Goal: Transaction & Acquisition: Purchase product/service

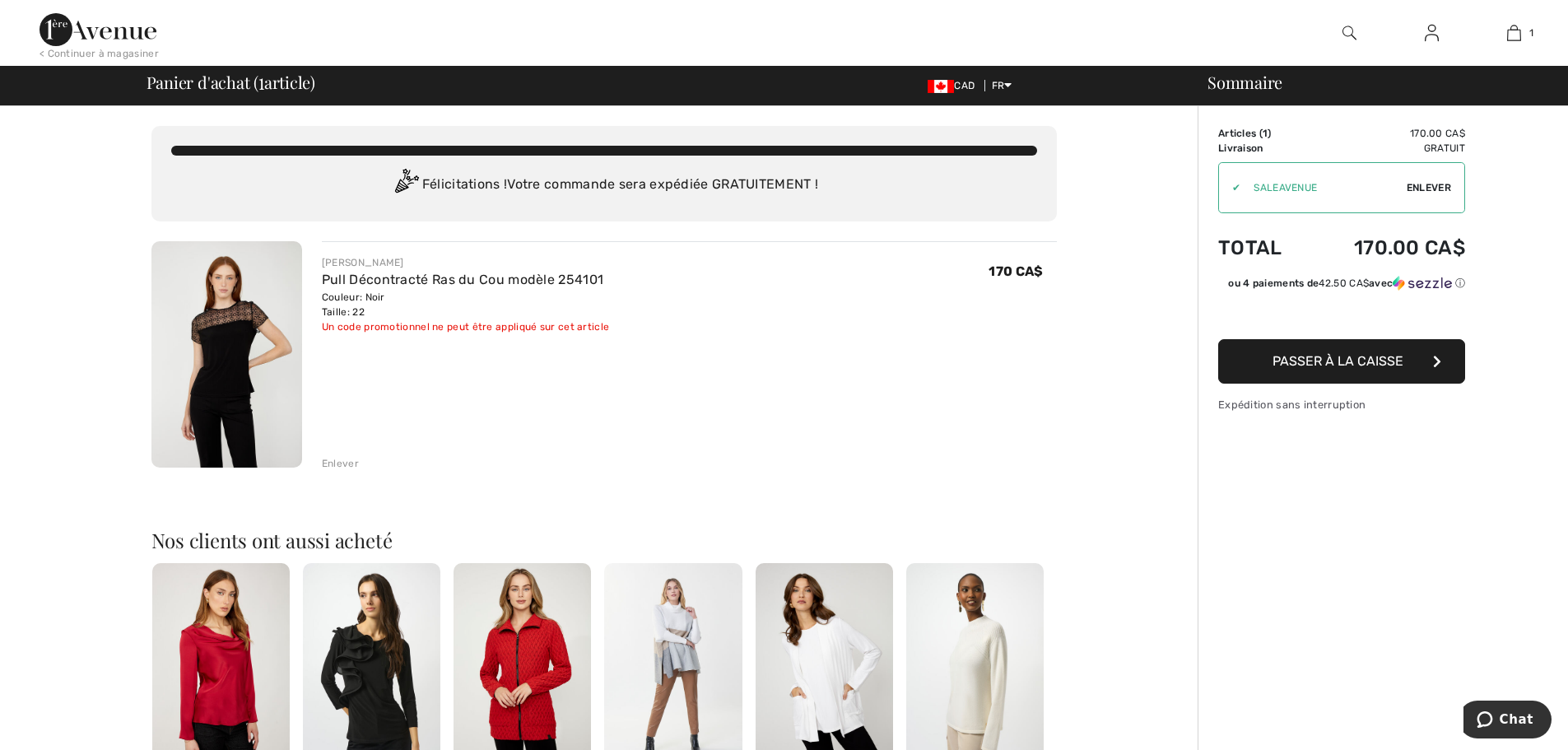
click at [1379, 360] on span "Passer à la caisse" at bounding box center [1337, 361] width 130 height 16
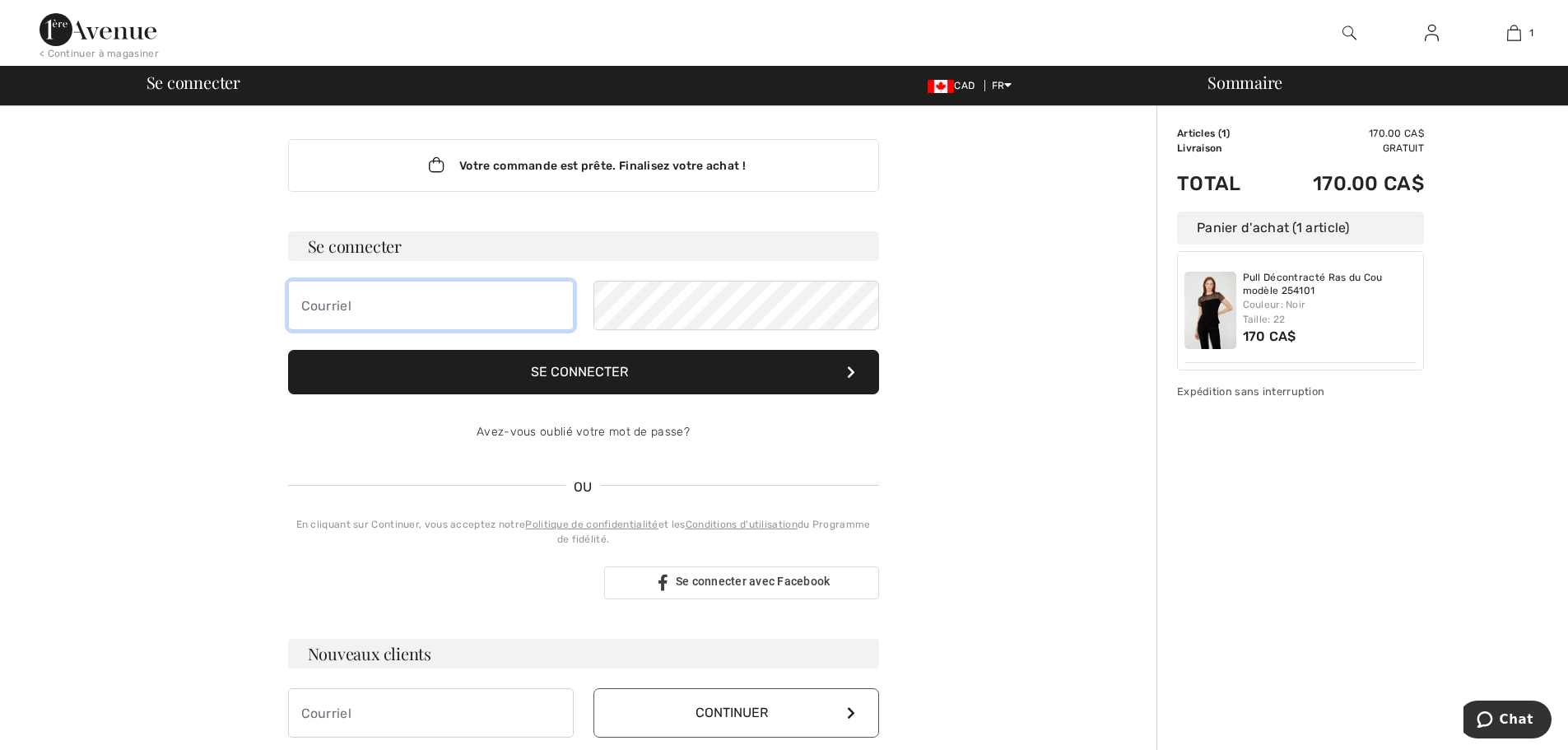
type input "[EMAIL_ADDRESS][DOMAIN_NAME]"
click at [559, 371] on button "Se connecter" at bounding box center [583, 372] width 591 height 44
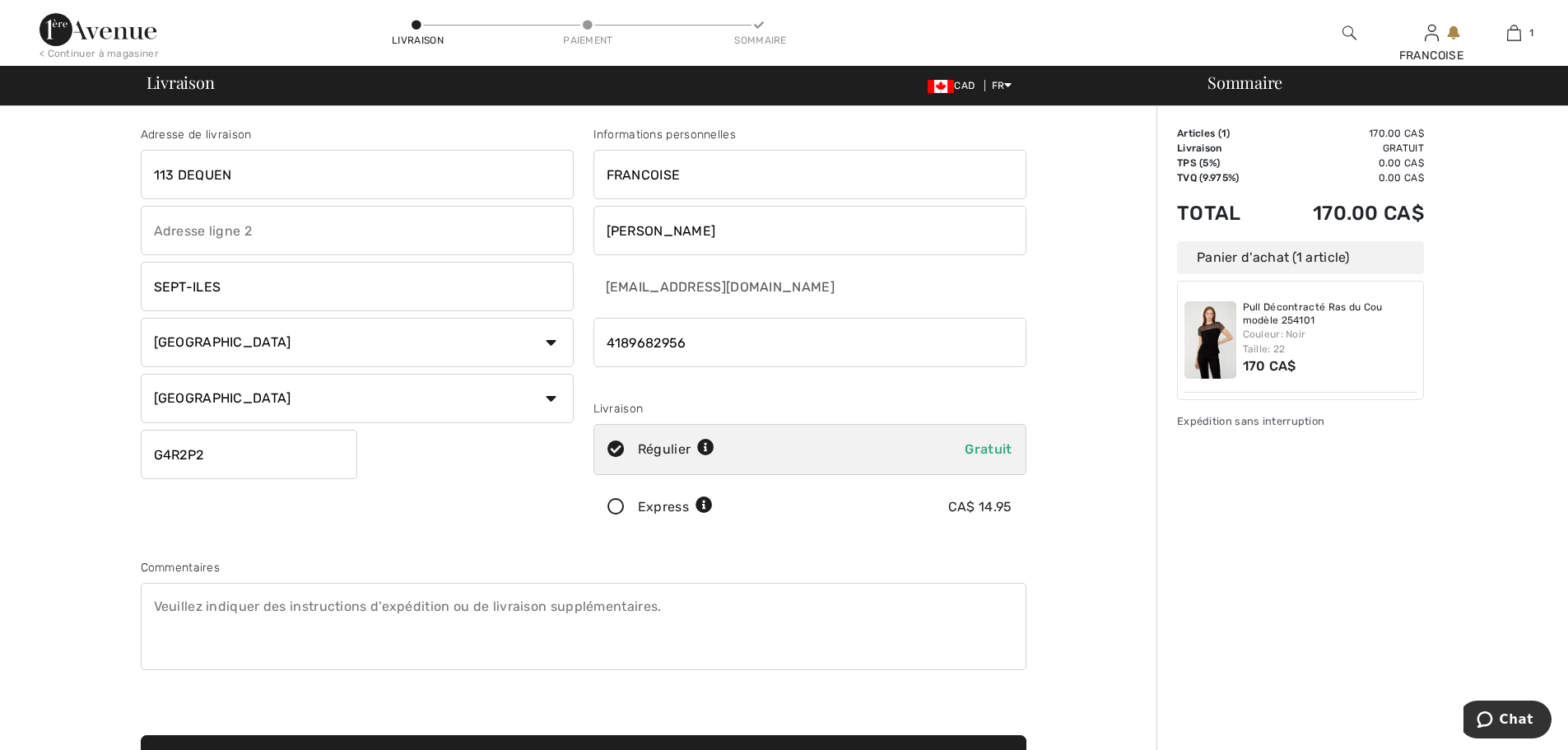
click at [333, 175] on input "113 DEQUEN" at bounding box center [357, 174] width 433 height 49
type input "1"
type input "396 RUE NOEL"
click at [242, 460] on input "G4R2P2" at bounding box center [249, 454] width 217 height 49
type input "G4R1L7"
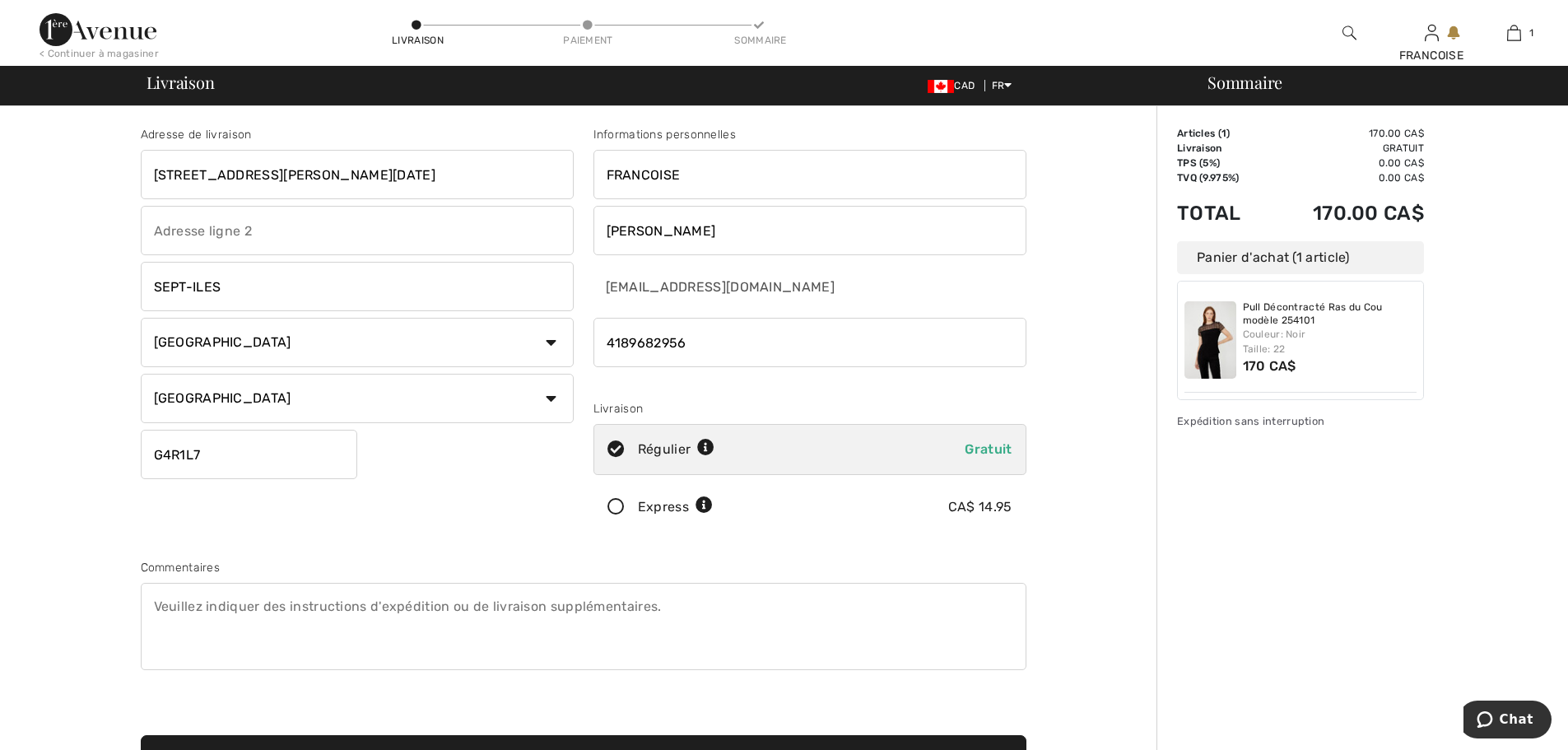
click at [473, 546] on div "Adresse de livraison 396 RUE NOEL SEPT-ILES Pays Canada États-Unis Afghanistan …" at bounding box center [583, 442] width 905 height 713
click at [714, 353] on input "phone" at bounding box center [809, 342] width 433 height 49
drag, startPoint x: 714, startPoint y: 352, endPoint x: 586, endPoint y: 373, distance: 129.7
click at [586, 373] on div "Informations personnelles FRANCOISE HOUNSELL fbourque@fmbb.ca Livraison Régulie…" at bounding box center [809, 333] width 453 height 413
type input "4189650680"
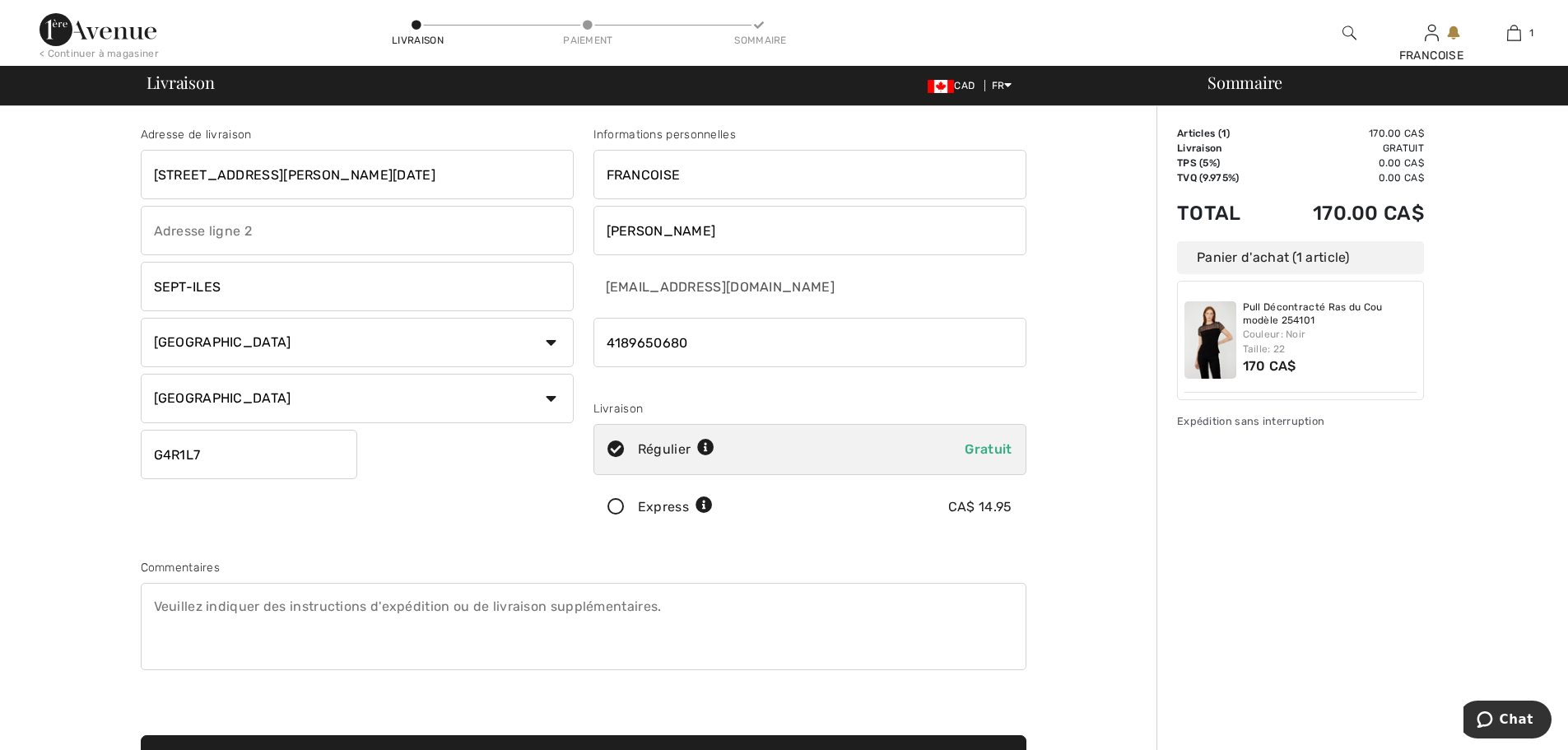
click at [816, 544] on div "Adresse de livraison 396 RUE NOEL SEPT-ILES Pays Canada États-Unis Afghanistan …" at bounding box center [583, 442] width 905 height 713
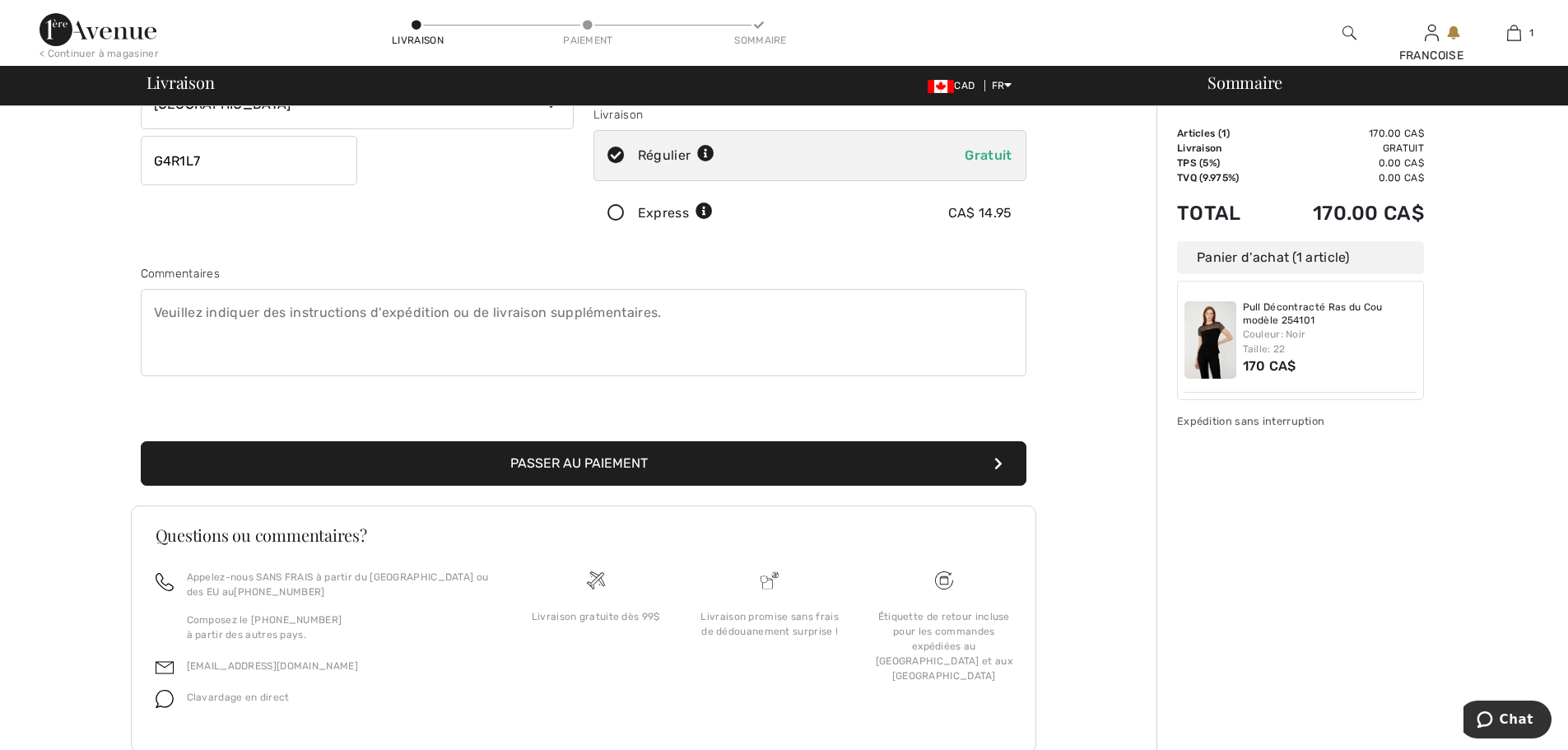
scroll to position [255, 0]
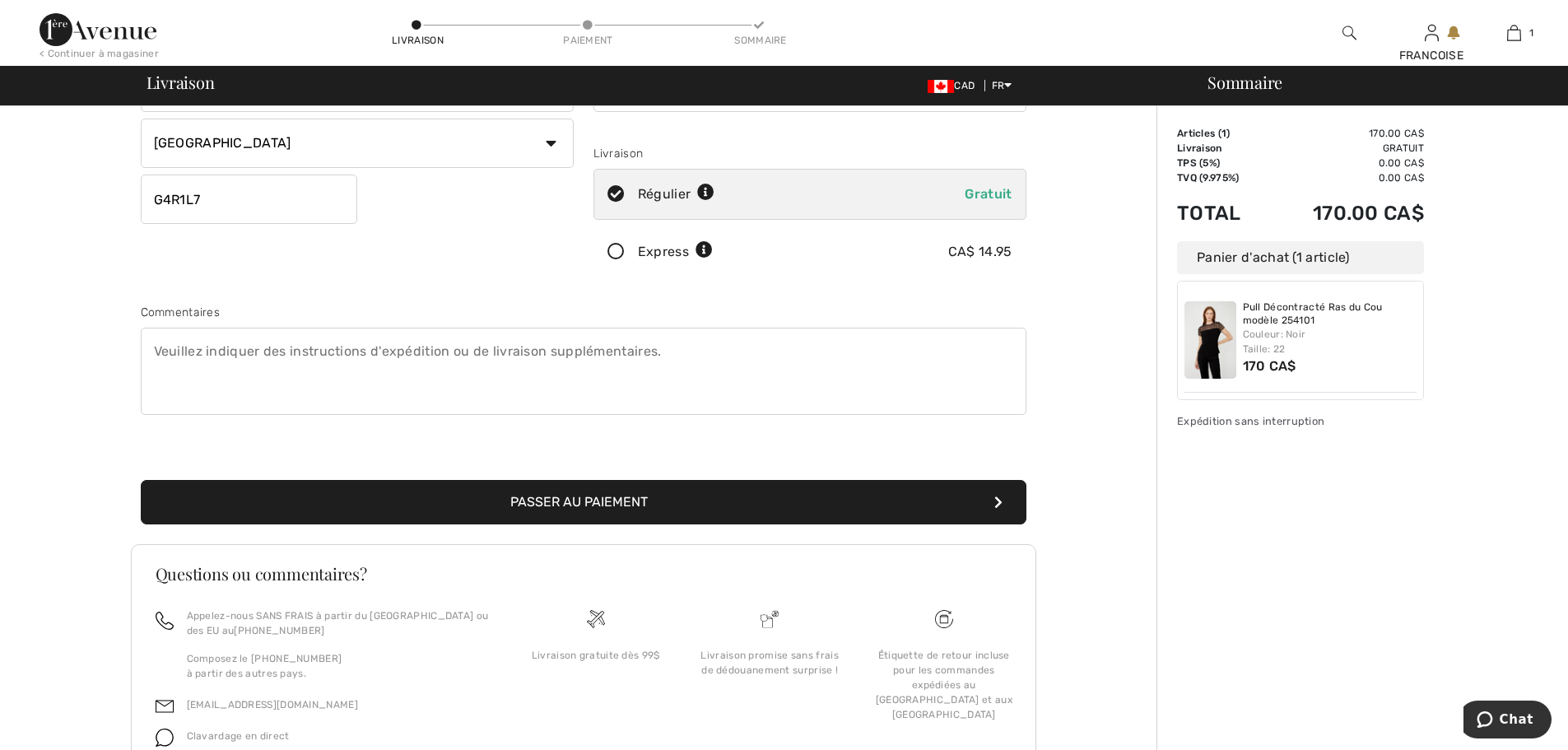
click at [594, 496] on button "Passer au paiement" at bounding box center [583, 501] width 886 height 44
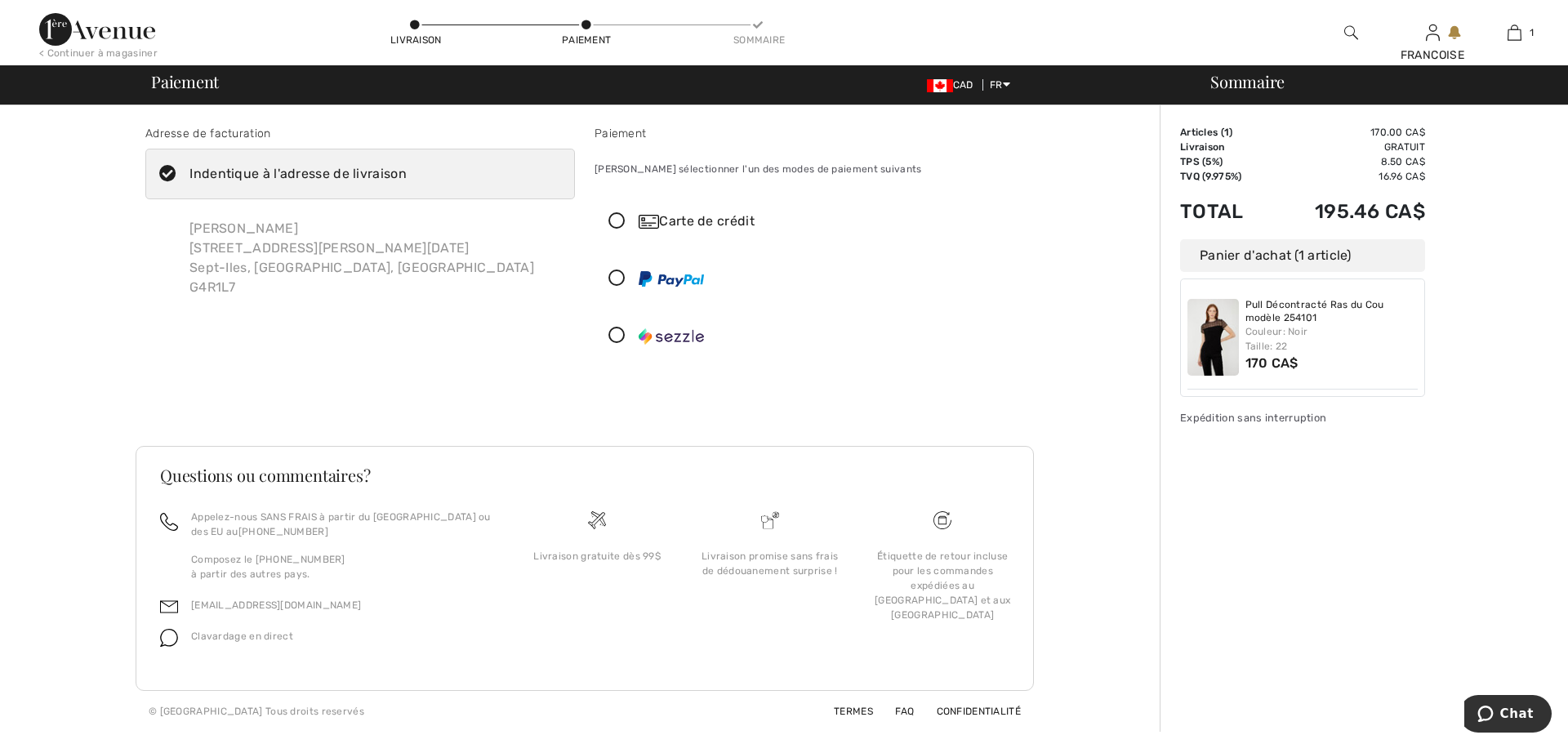
click at [620, 331] on icon at bounding box center [616, 336] width 43 height 17
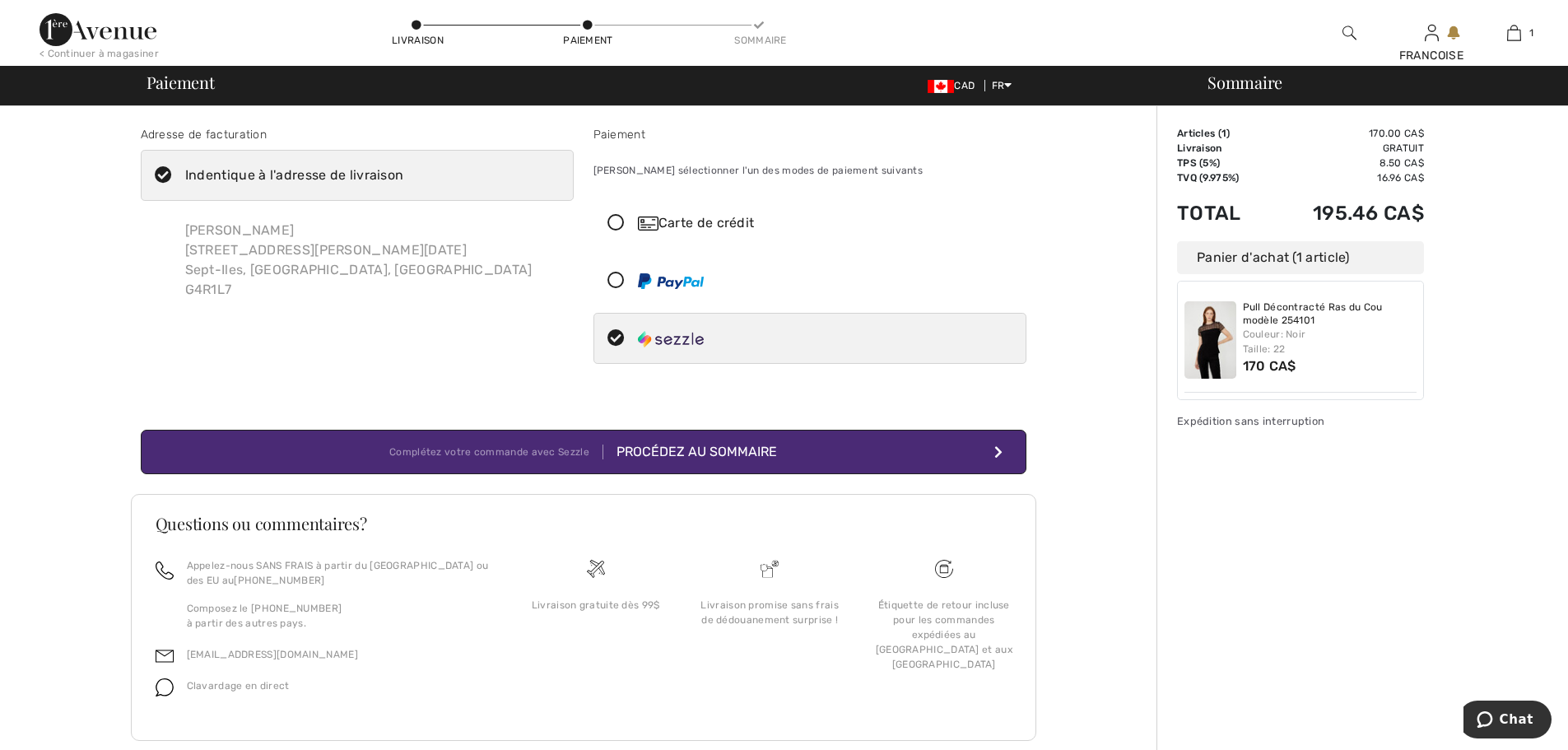
click at [692, 453] on div "Procédez au sommaire" at bounding box center [689, 452] width 174 height 20
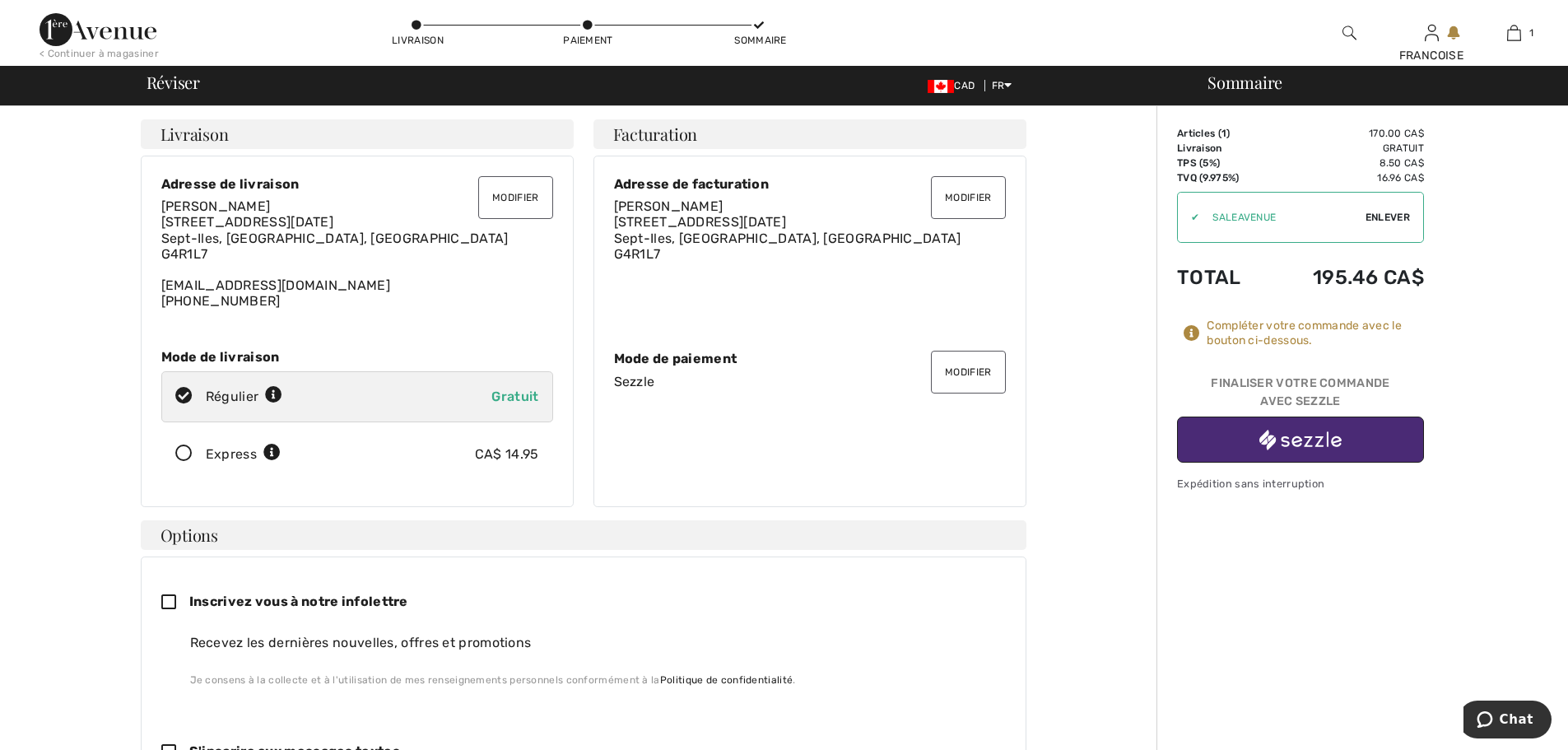
click at [1280, 446] on img "button" at bounding box center [1299, 440] width 82 height 21
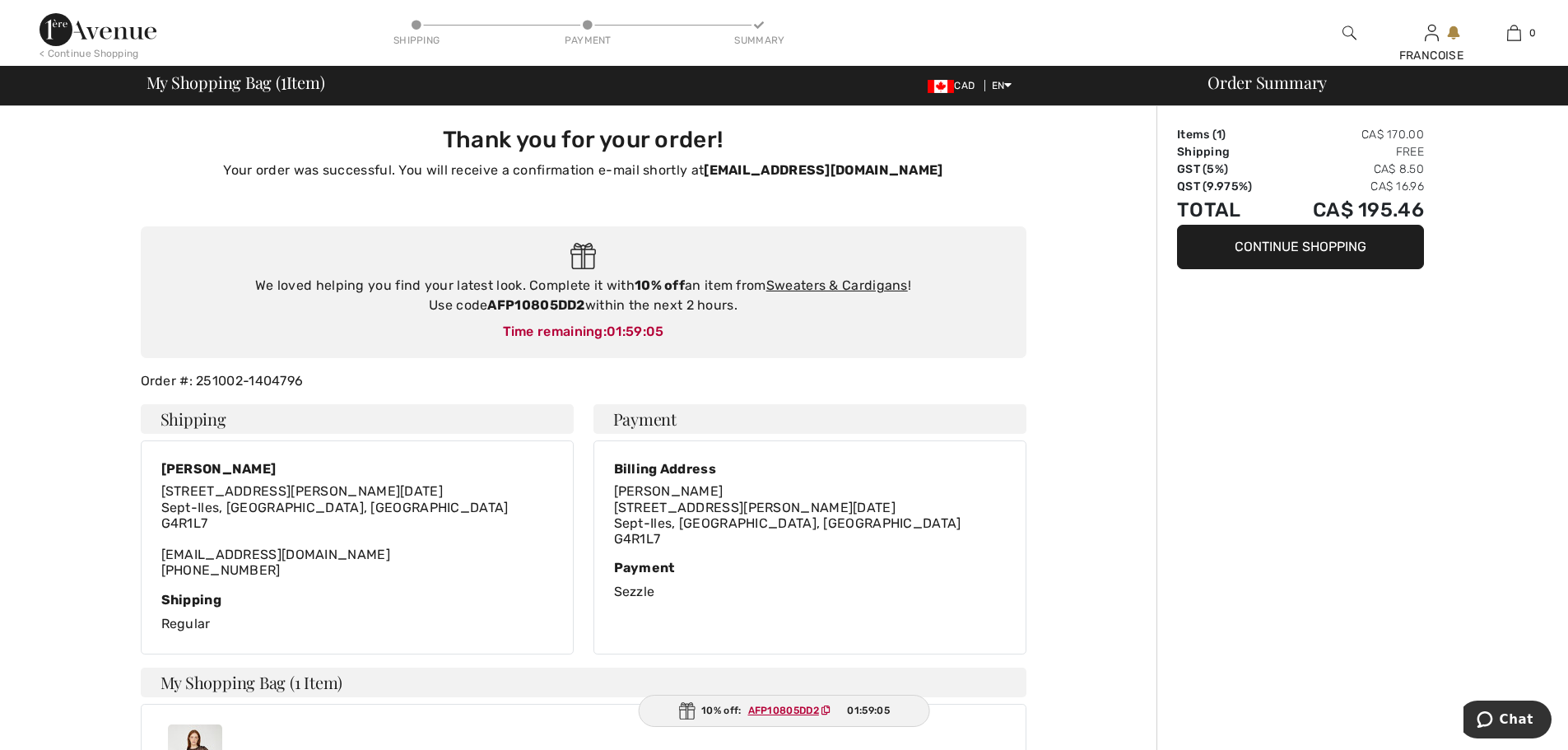
type input "[PERSON_NAME]"
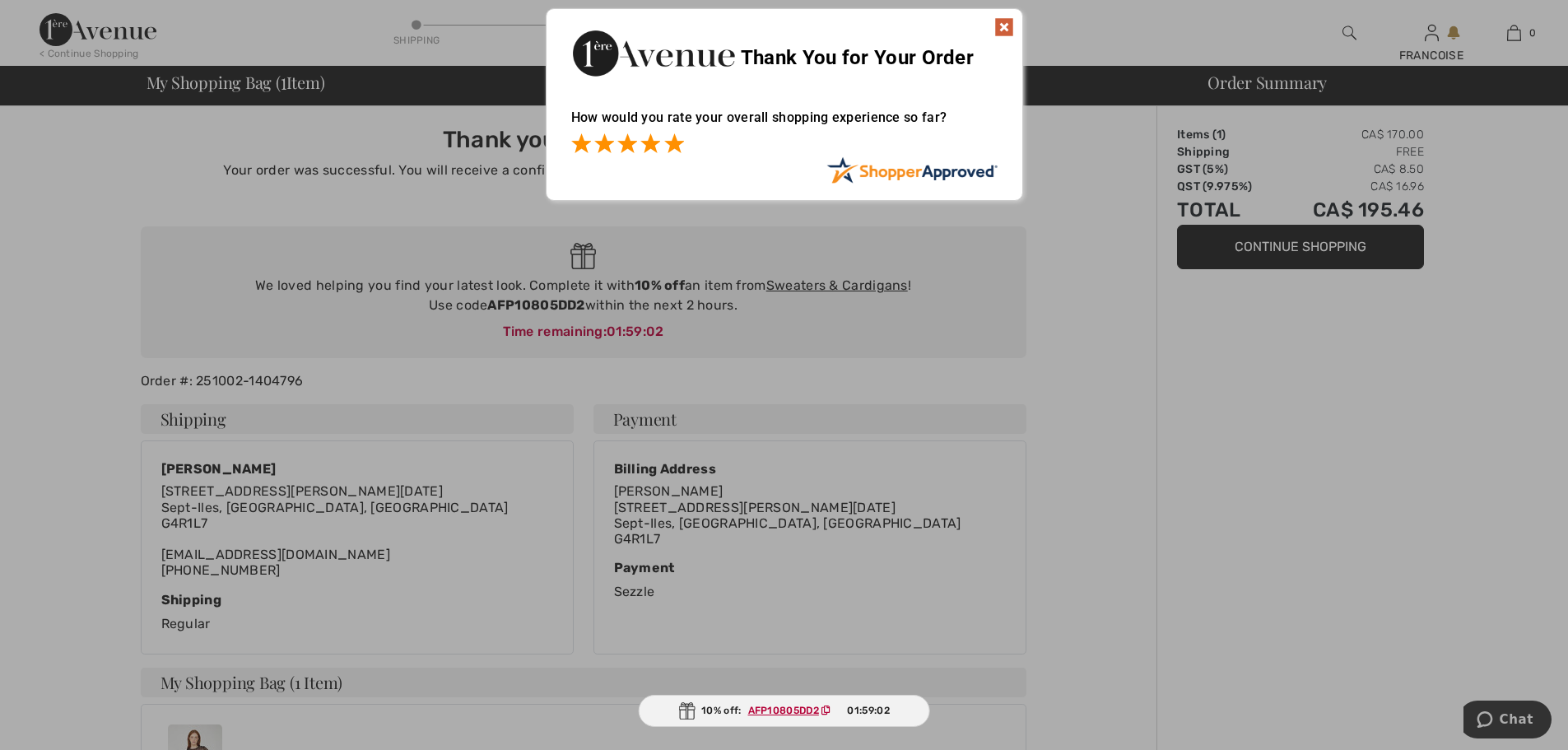
click at [667, 143] on span at bounding box center [674, 143] width 20 height 20
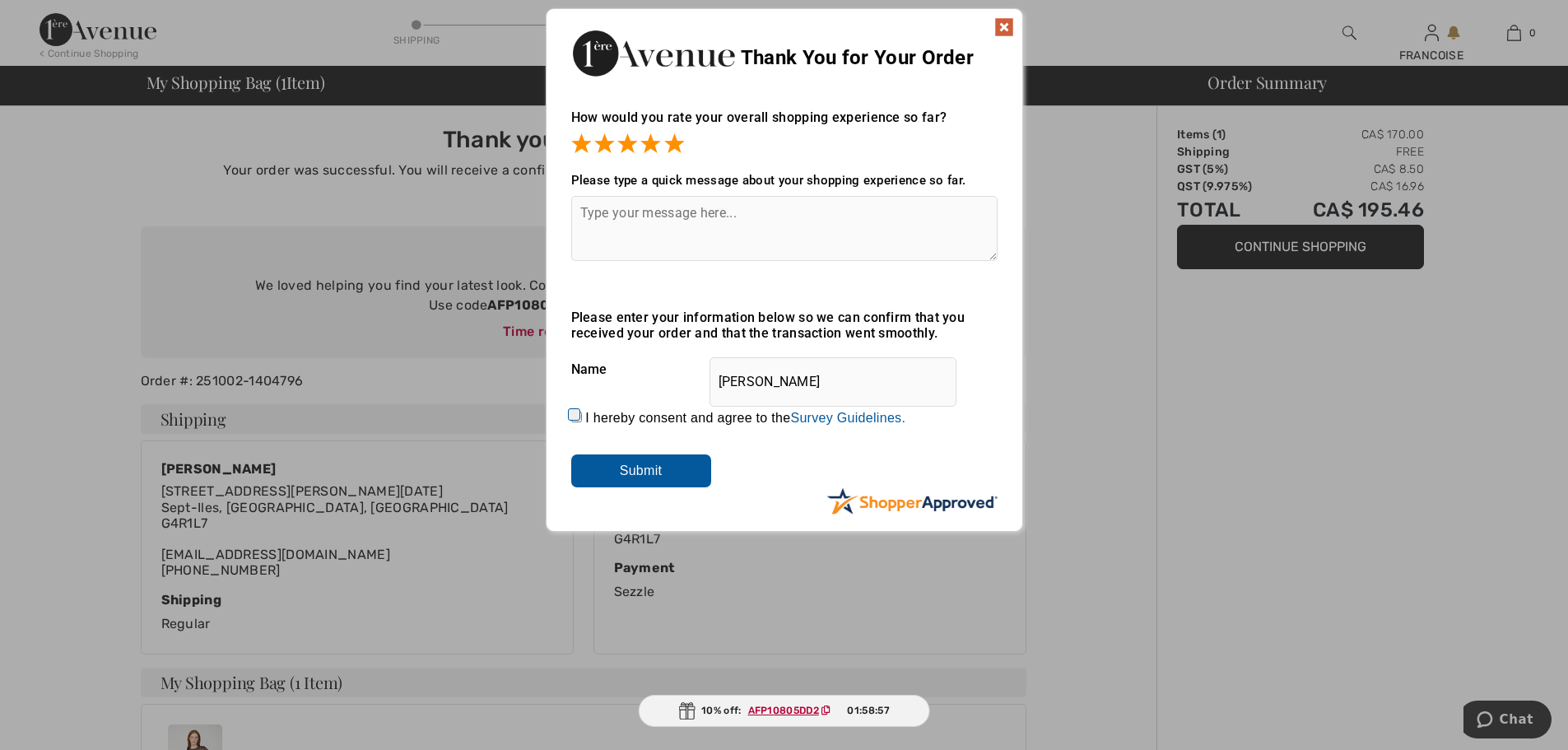
click at [651, 485] on input "Submit" at bounding box center [641, 471] width 140 height 33
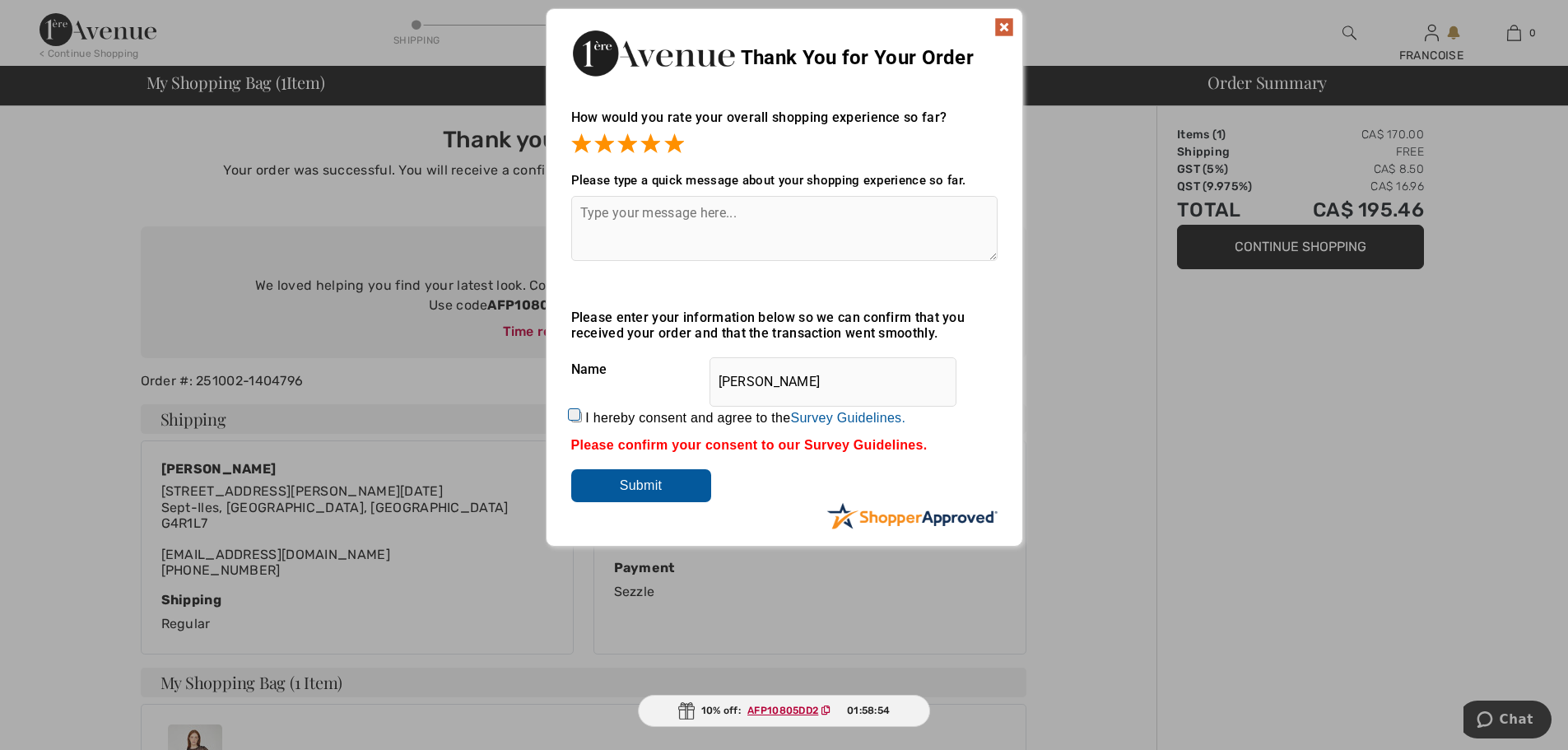
click at [574, 411] on input "I hereby consent and agree to the By submitting a review, you grant permission …" at bounding box center [576, 416] width 10 height 10
checkbox input "true"
click at [658, 500] on input "Submit" at bounding box center [641, 486] width 140 height 33
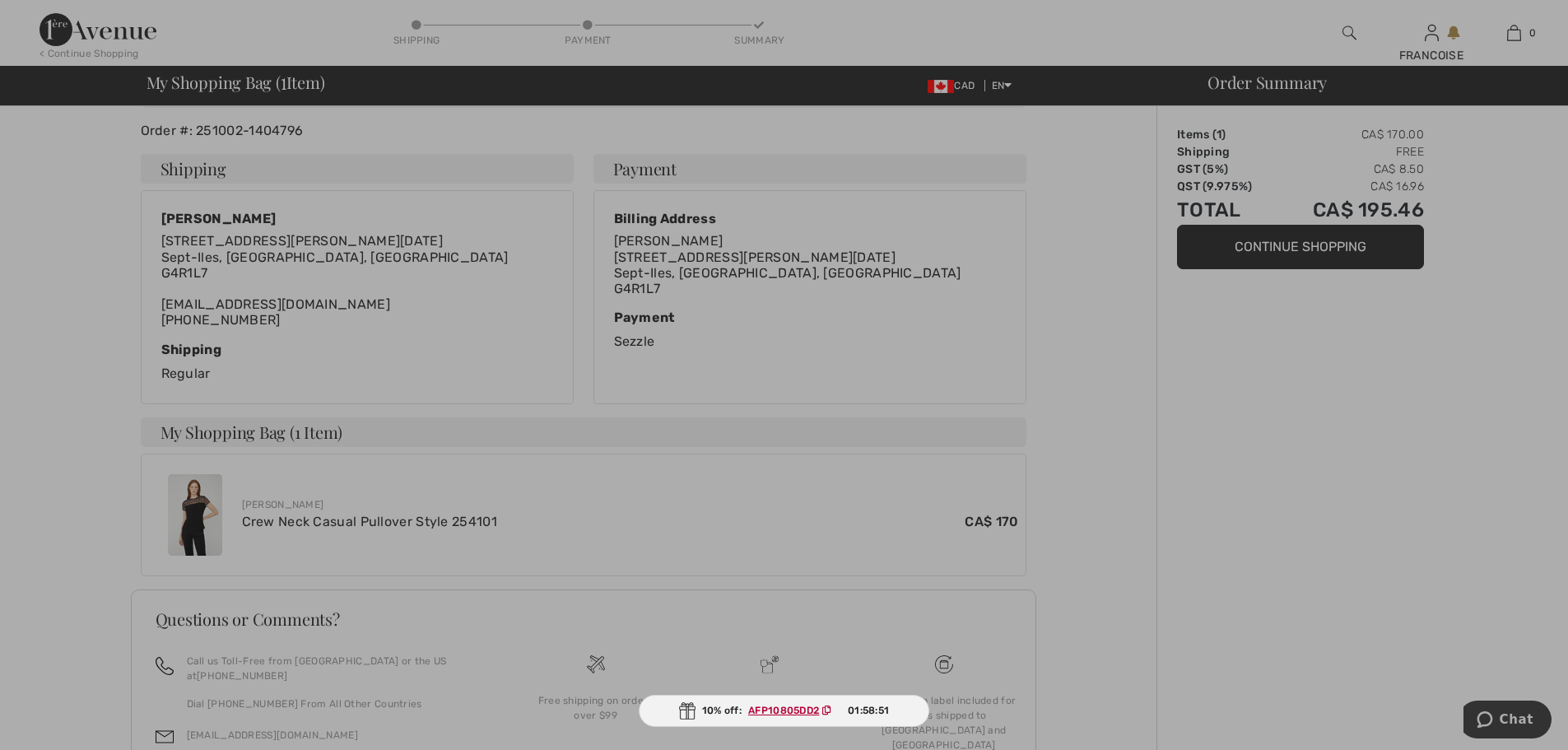
scroll to position [348, 0]
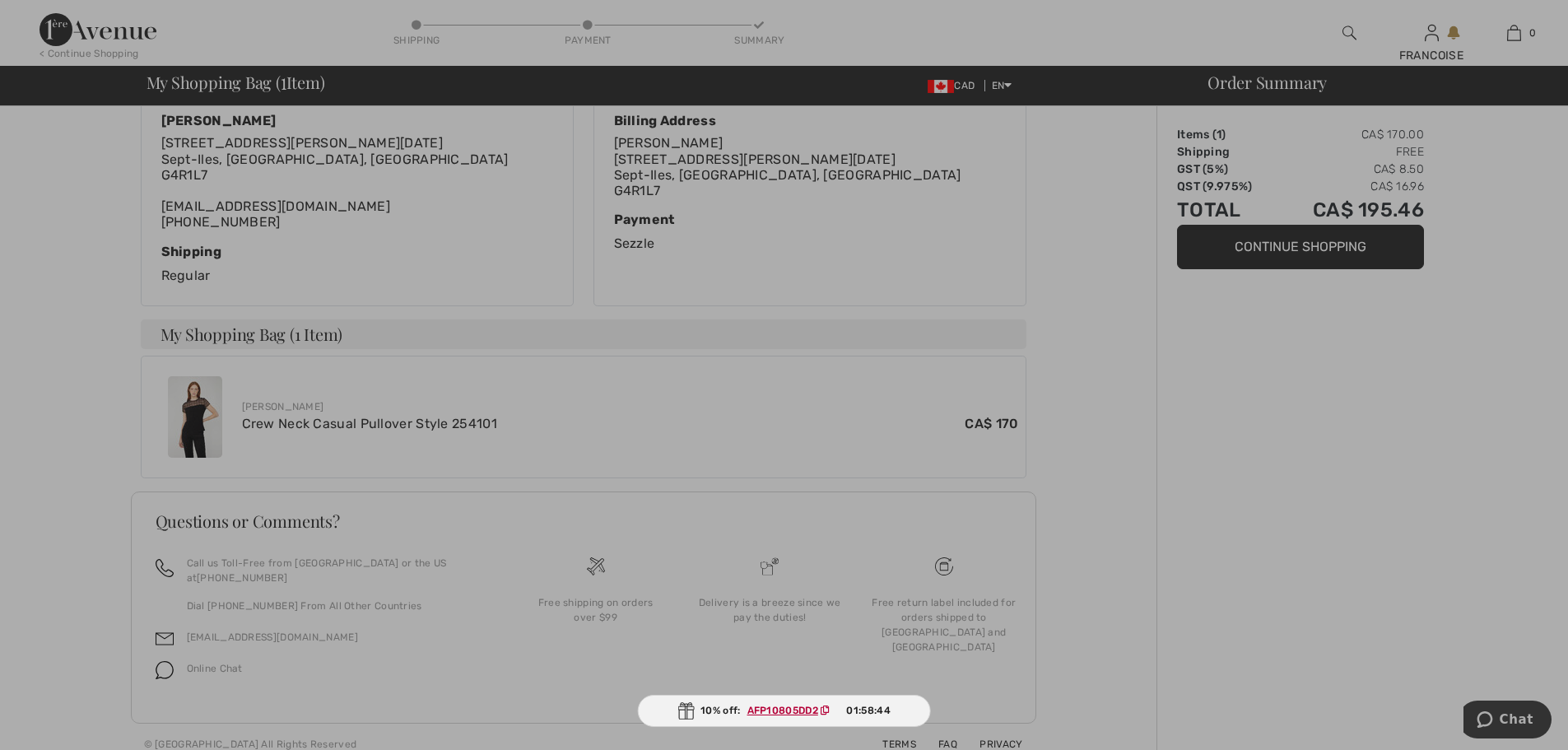
click at [774, 709] on ins "AFP10805DD2" at bounding box center [783, 709] width 71 height 11
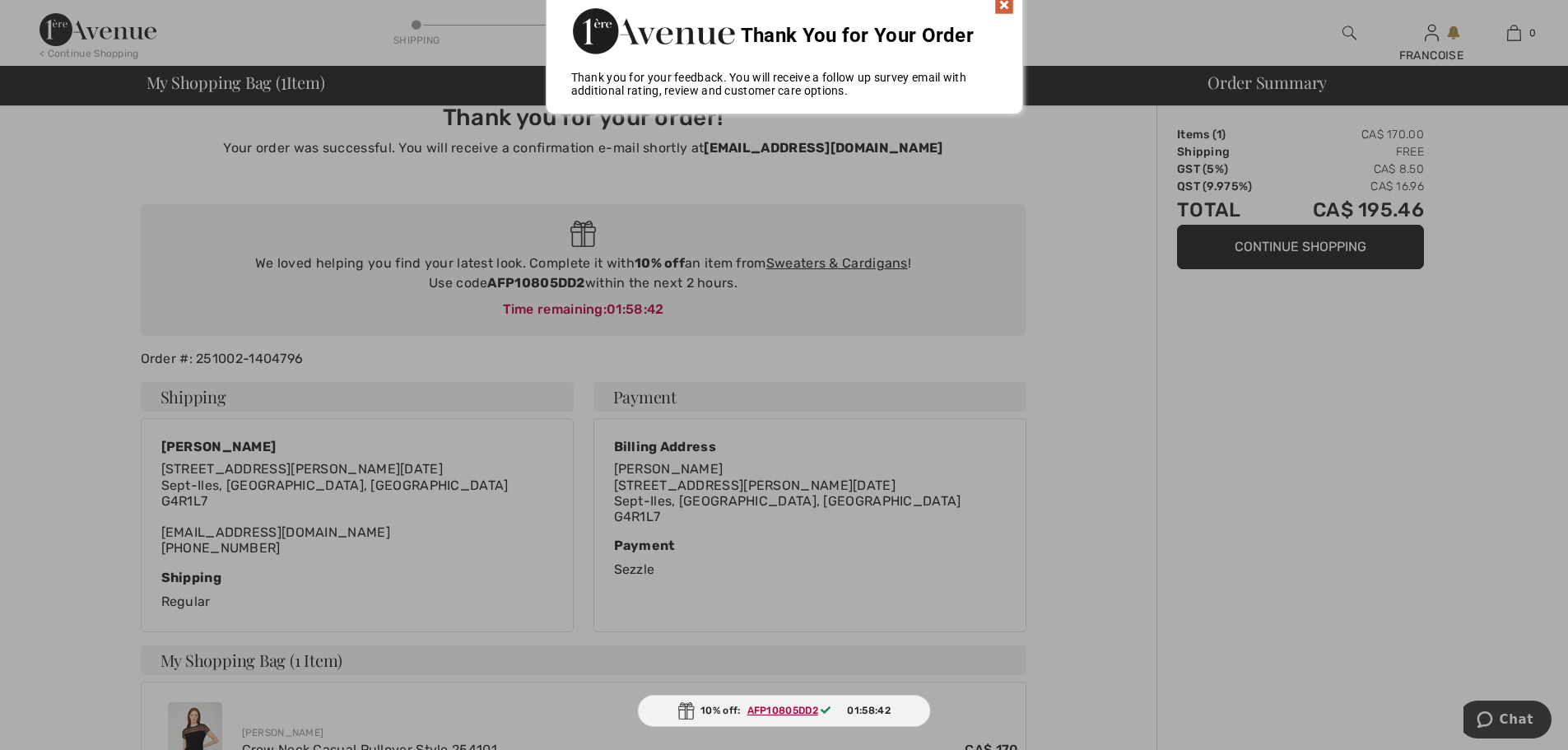
scroll to position [0, 0]
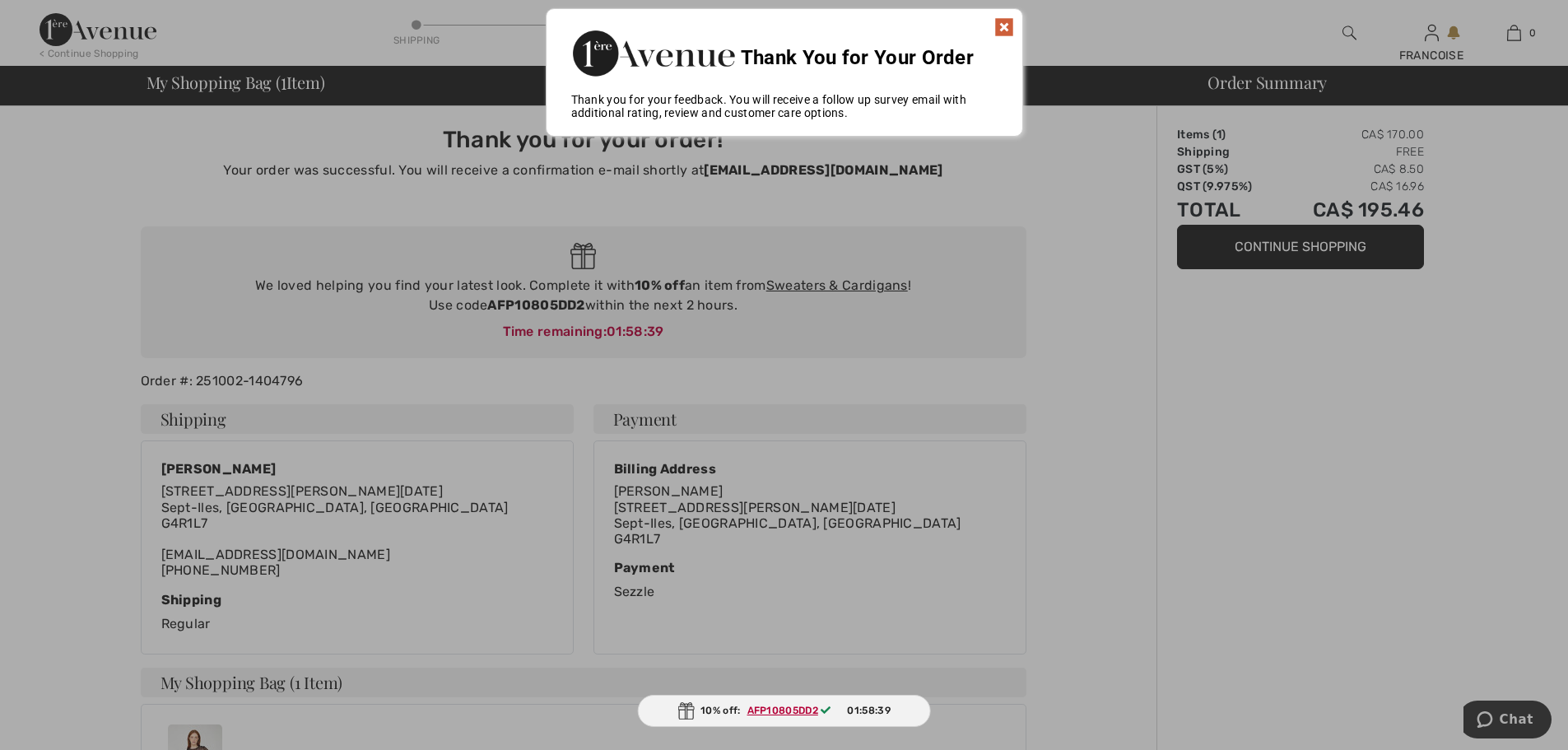
click at [1009, 24] on img at bounding box center [1004, 27] width 20 height 20
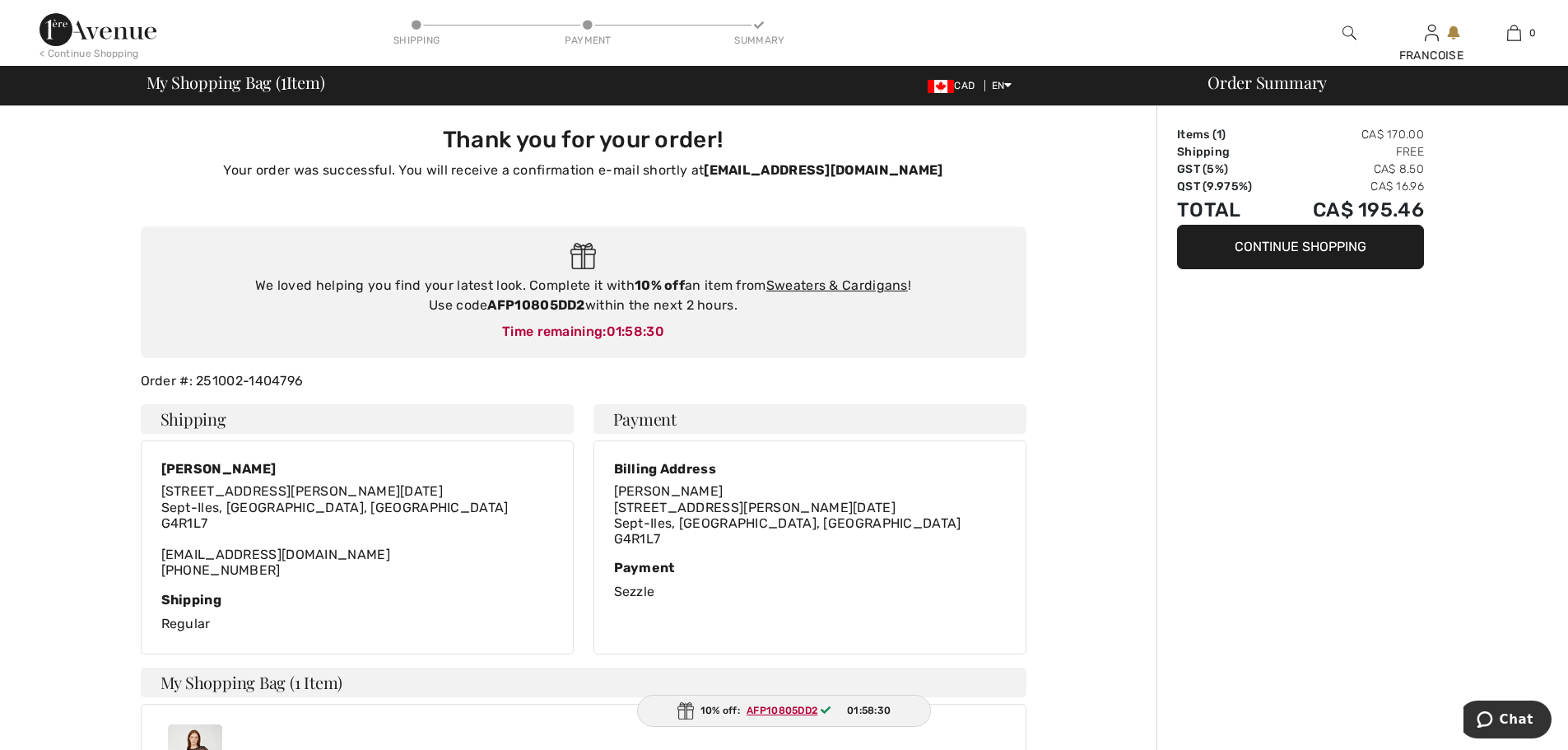
click at [63, 23] on img at bounding box center [98, 29] width 117 height 33
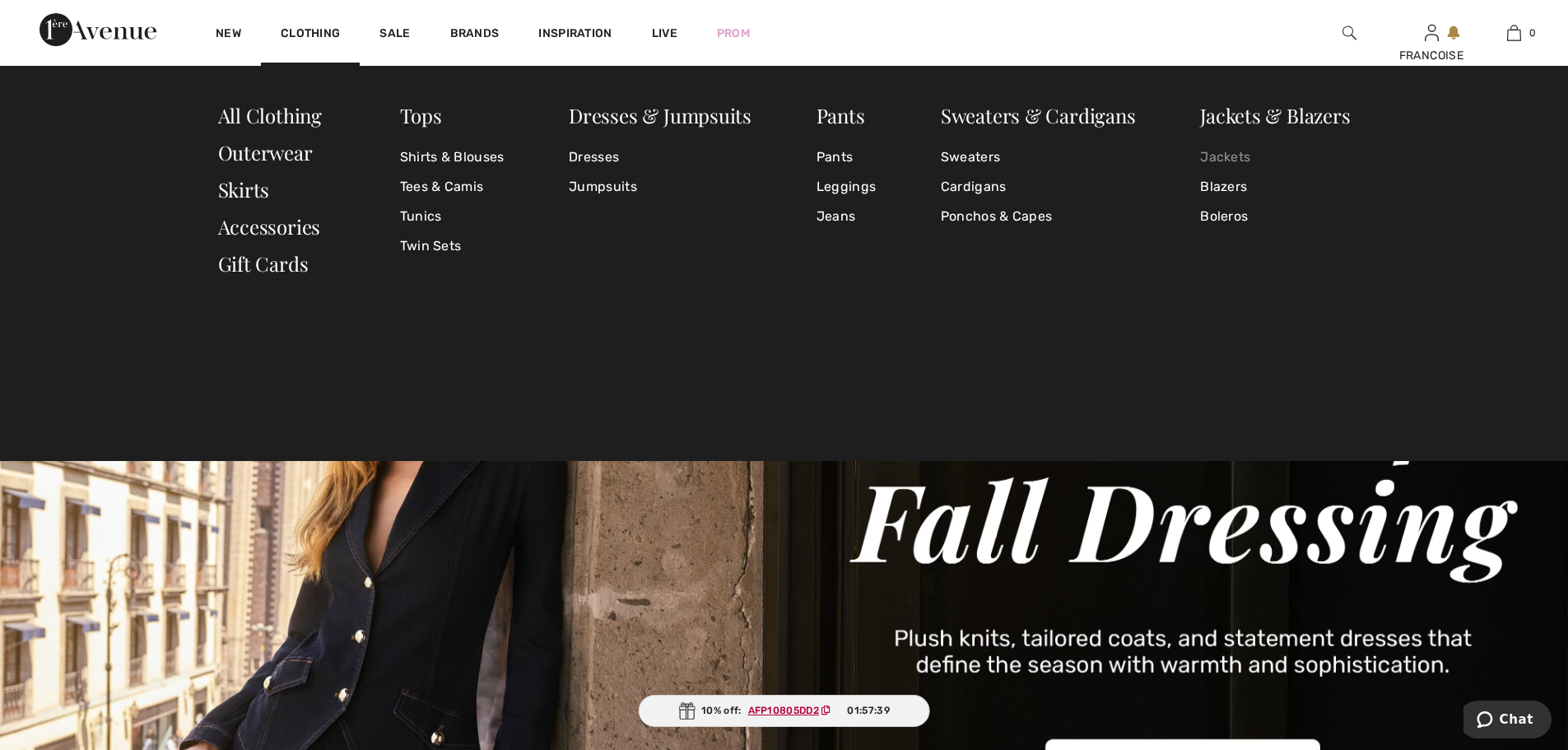
click at [1228, 163] on link "Jackets" at bounding box center [1274, 157] width 149 height 29
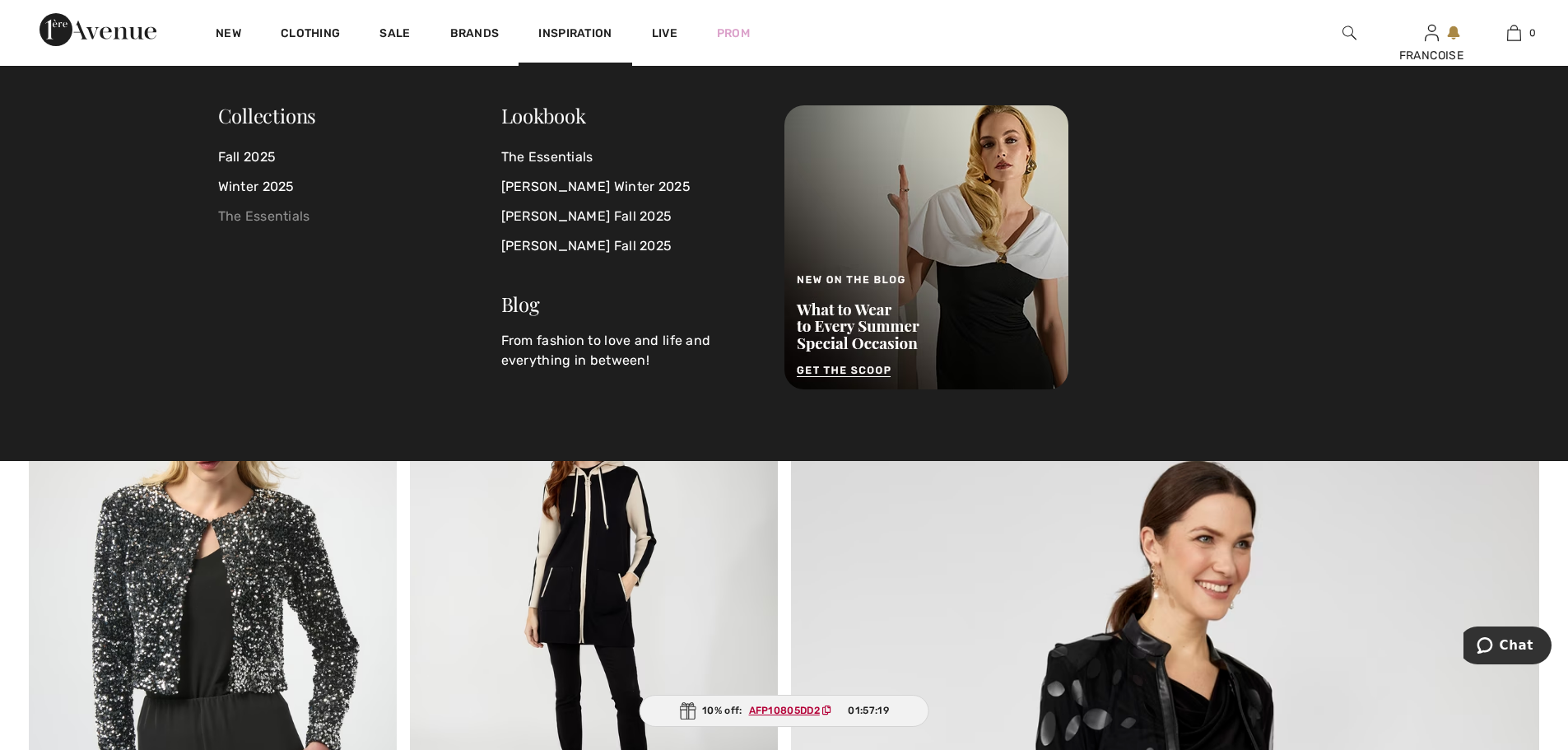
click at [236, 217] on link "The Essentials" at bounding box center [359, 216] width 283 height 29
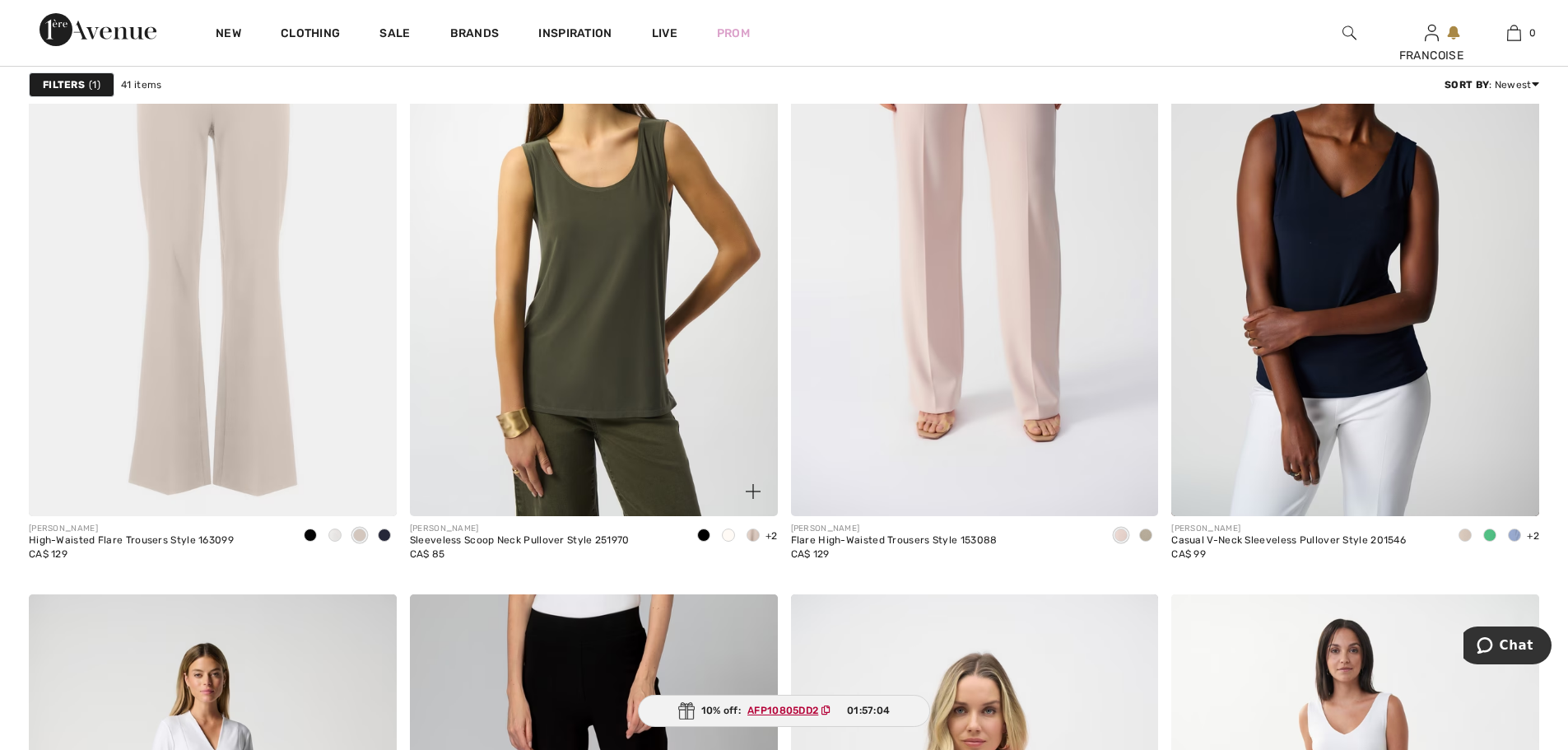
scroll to position [2387, 0]
click at [617, 395] on img at bounding box center [594, 239] width 368 height 551
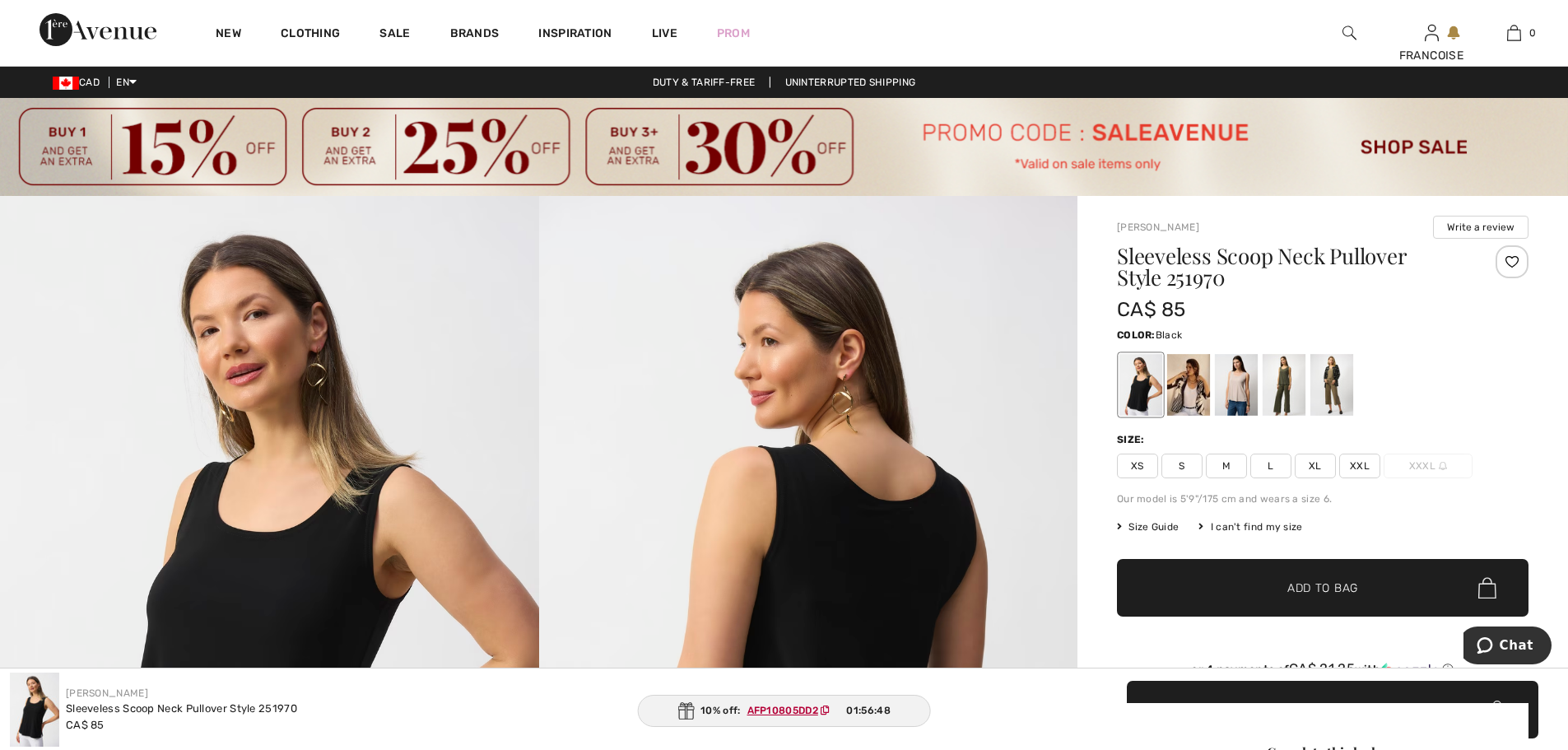
click at [1368, 469] on span "XXL" at bounding box center [1360, 466] width 41 height 25
